Goal: Transaction & Acquisition: Purchase product/service

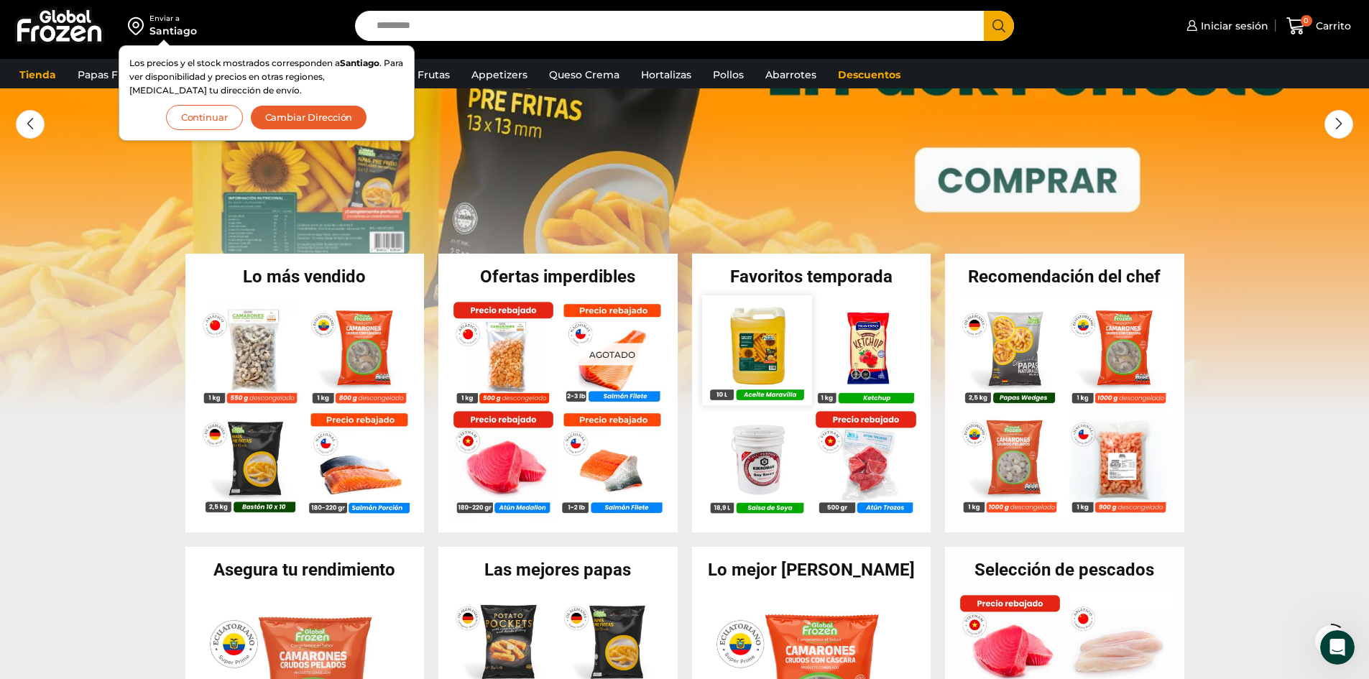
click at [766, 313] on img at bounding box center [756, 349] width 109 height 109
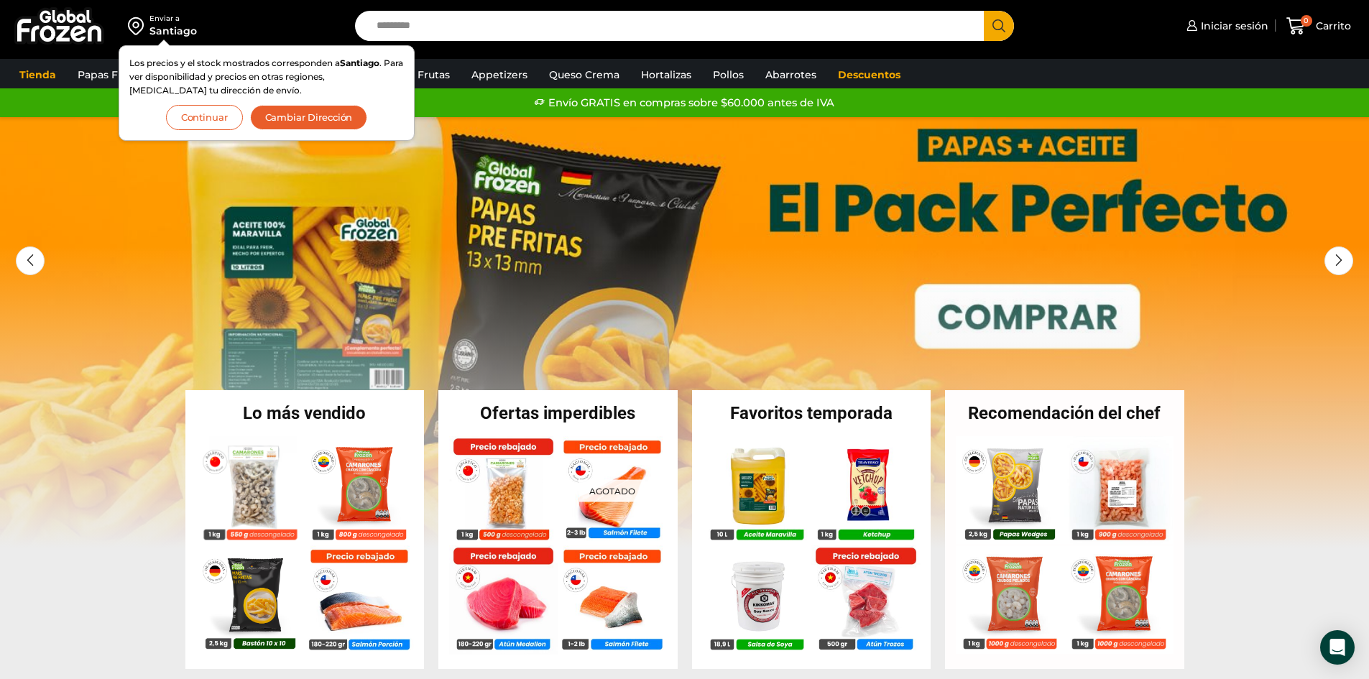
click at [211, 113] on button "Continuar" at bounding box center [204, 117] width 77 height 25
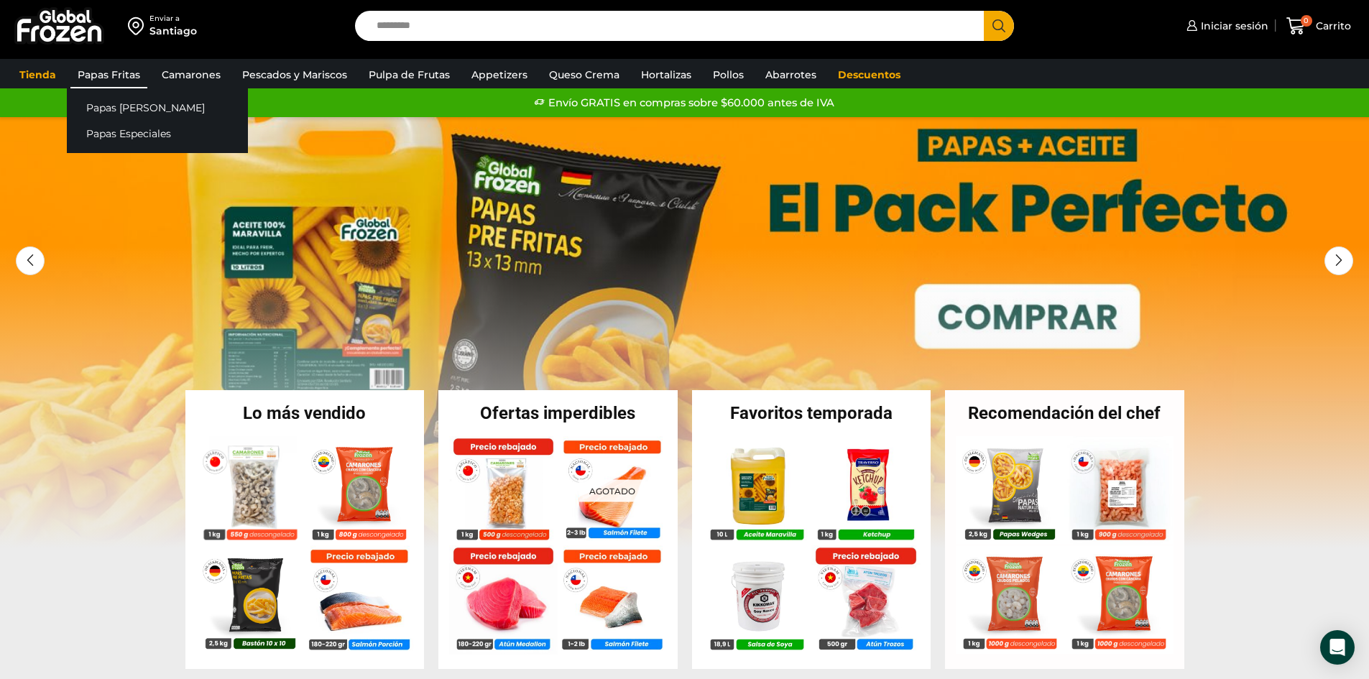
click at [111, 66] on link "Papas Fritas" at bounding box center [108, 74] width 77 height 27
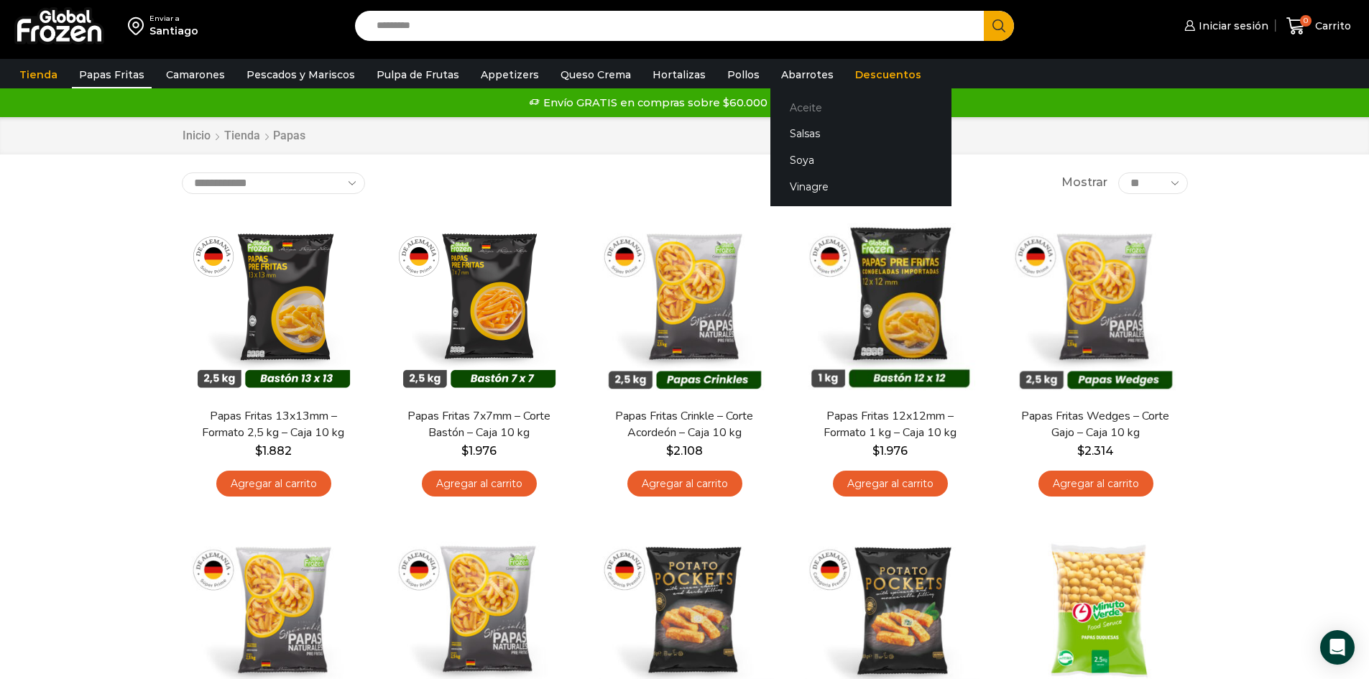
click at [784, 103] on link "Aceite" at bounding box center [861, 107] width 181 height 27
